Goal: Find specific page/section

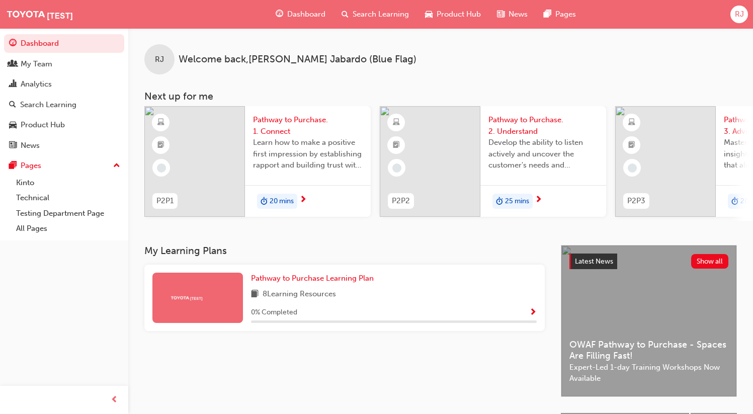
click at [740, 18] on span "RJ" at bounding box center [739, 15] width 9 height 12
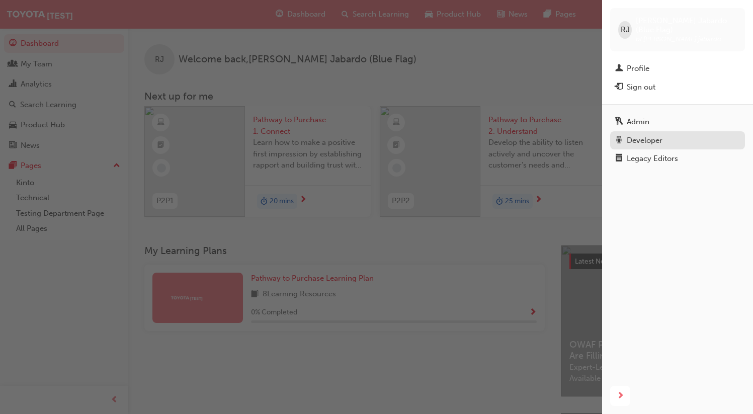
click at [651, 135] on div "Developer" at bounding box center [645, 141] width 36 height 12
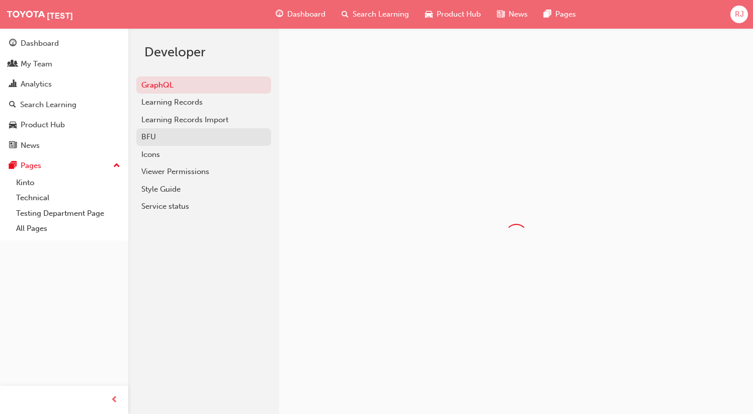
click at [157, 134] on div "BFU" at bounding box center [203, 137] width 125 height 12
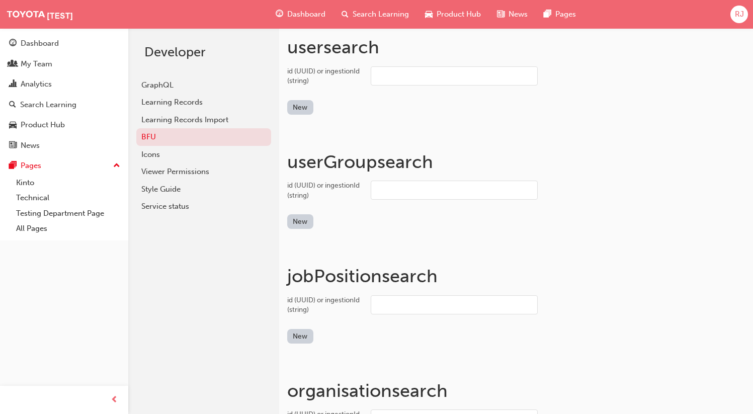
click at [387, 79] on input "id (UUID) or ingestionId (string)" at bounding box center [454, 75] width 167 height 19
paste input "SynchroDeveloper"
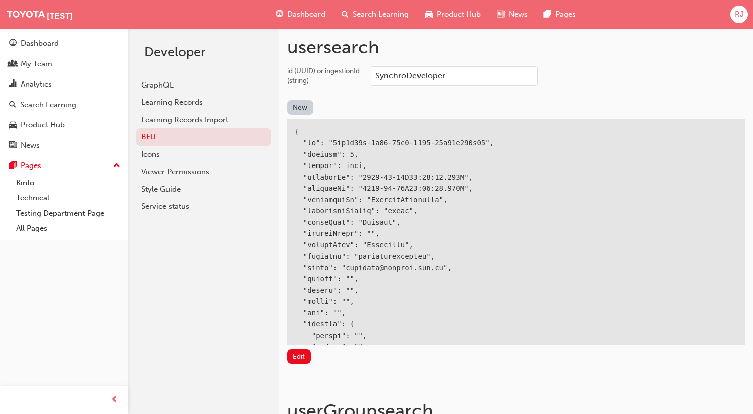
type input "SynchroDeveloper"
